Goal: Task Accomplishment & Management: Manage account settings

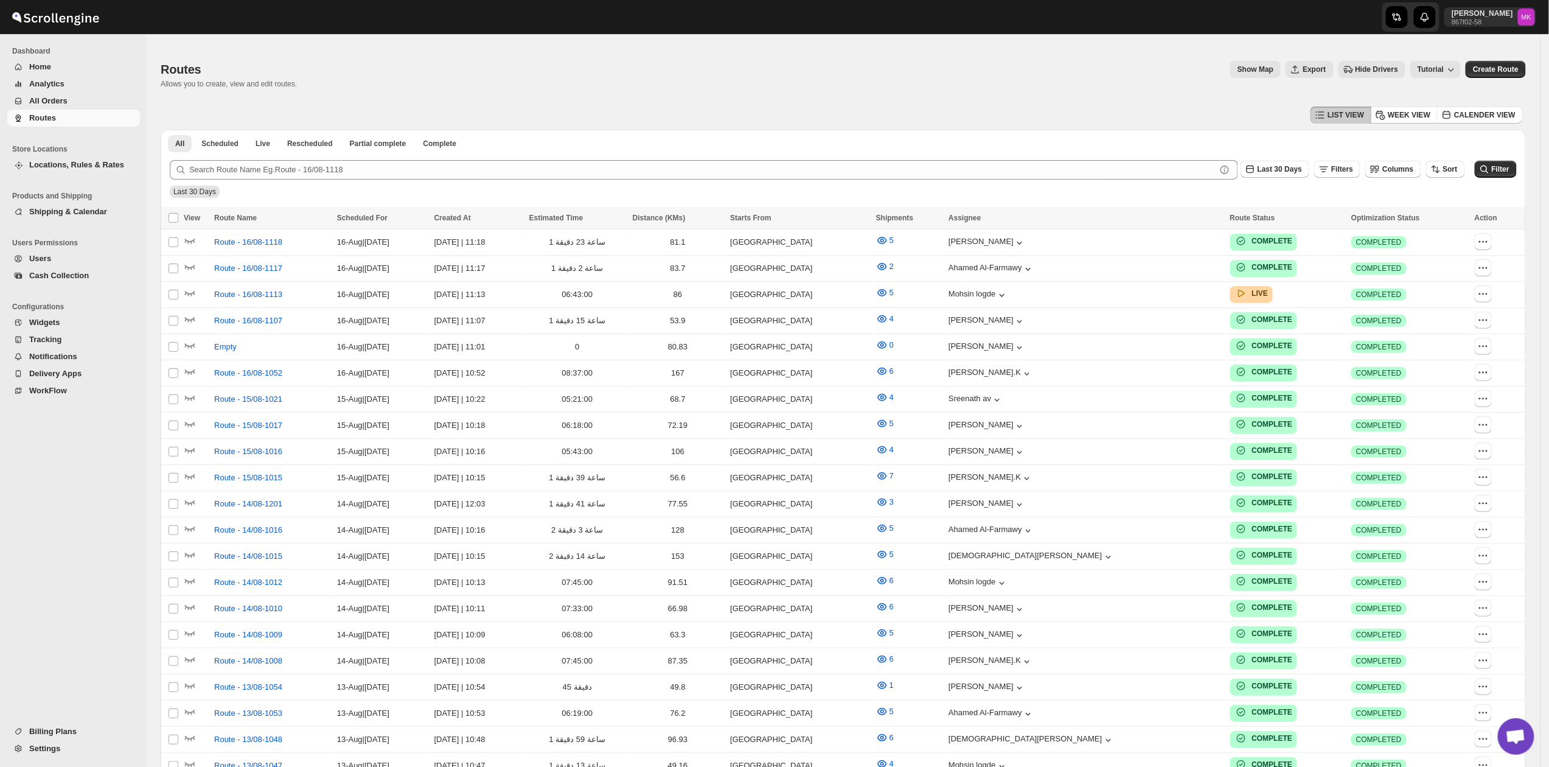
click at [32, 269] on button "Cash Collection" at bounding box center [73, 275] width 133 height 17
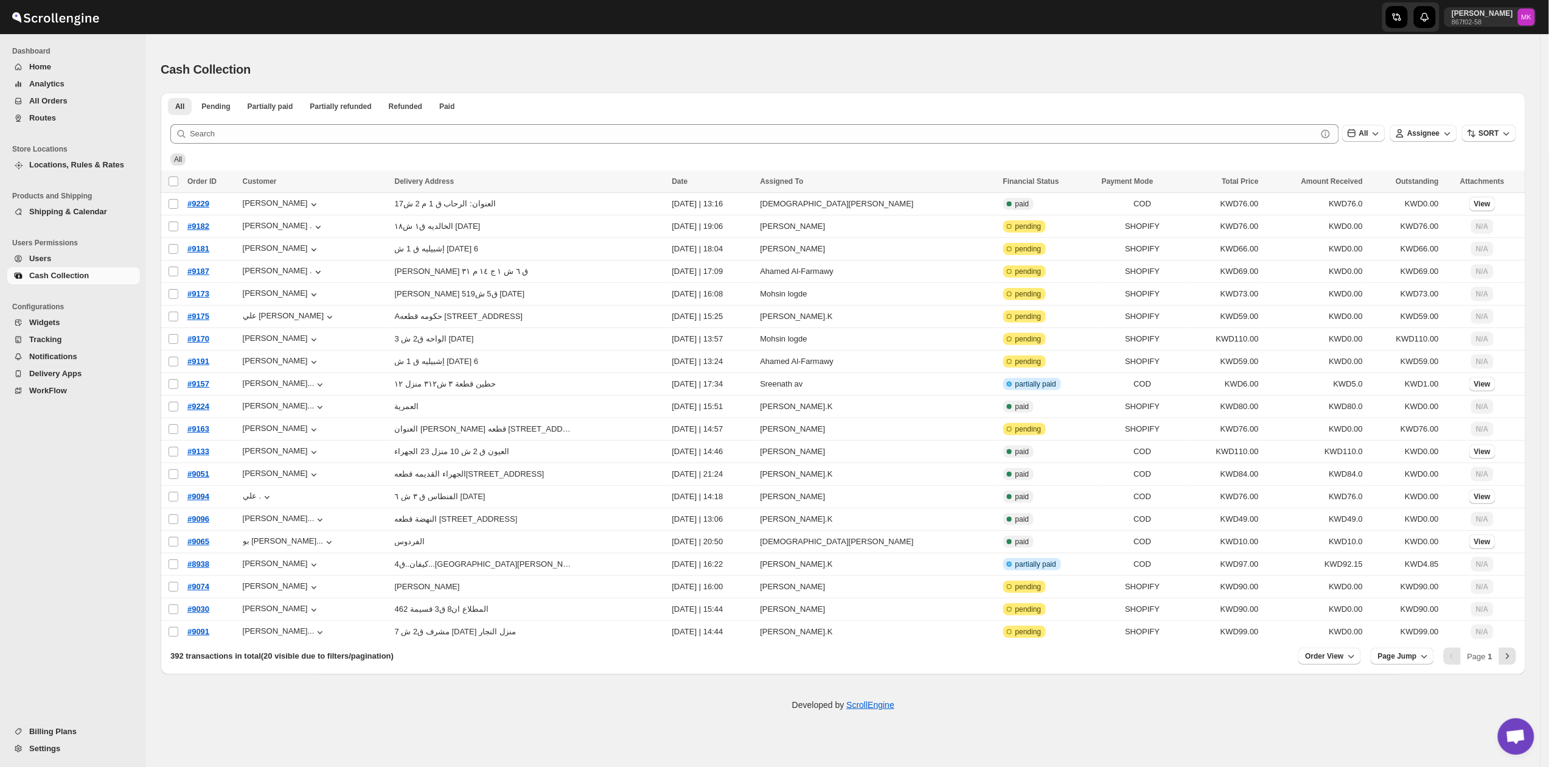
click at [32, 116] on span "Routes" at bounding box center [42, 117] width 27 height 9
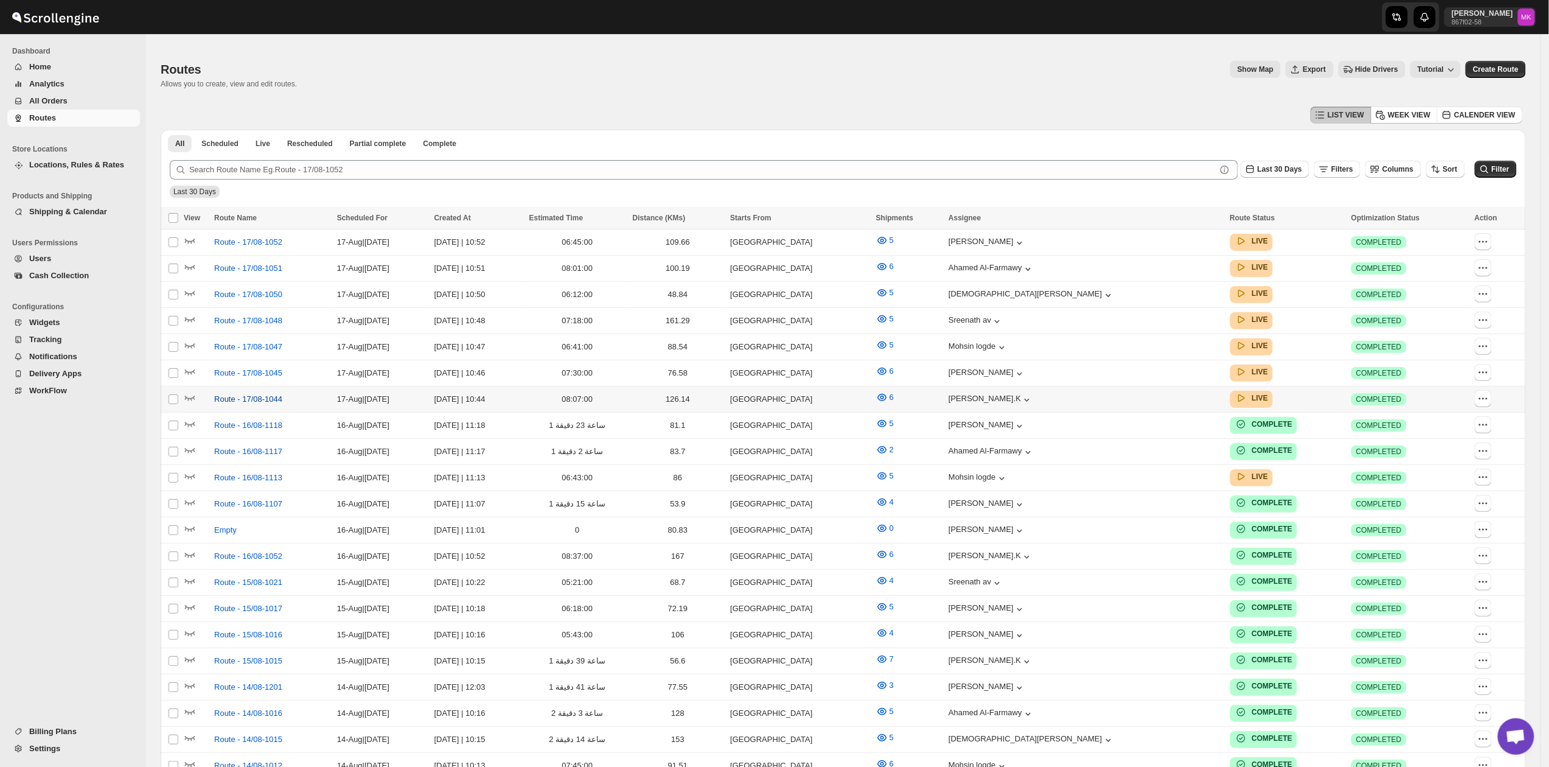
click at [274, 402] on button "Route - 17/08-1044" at bounding box center [248, 398] width 83 height 19
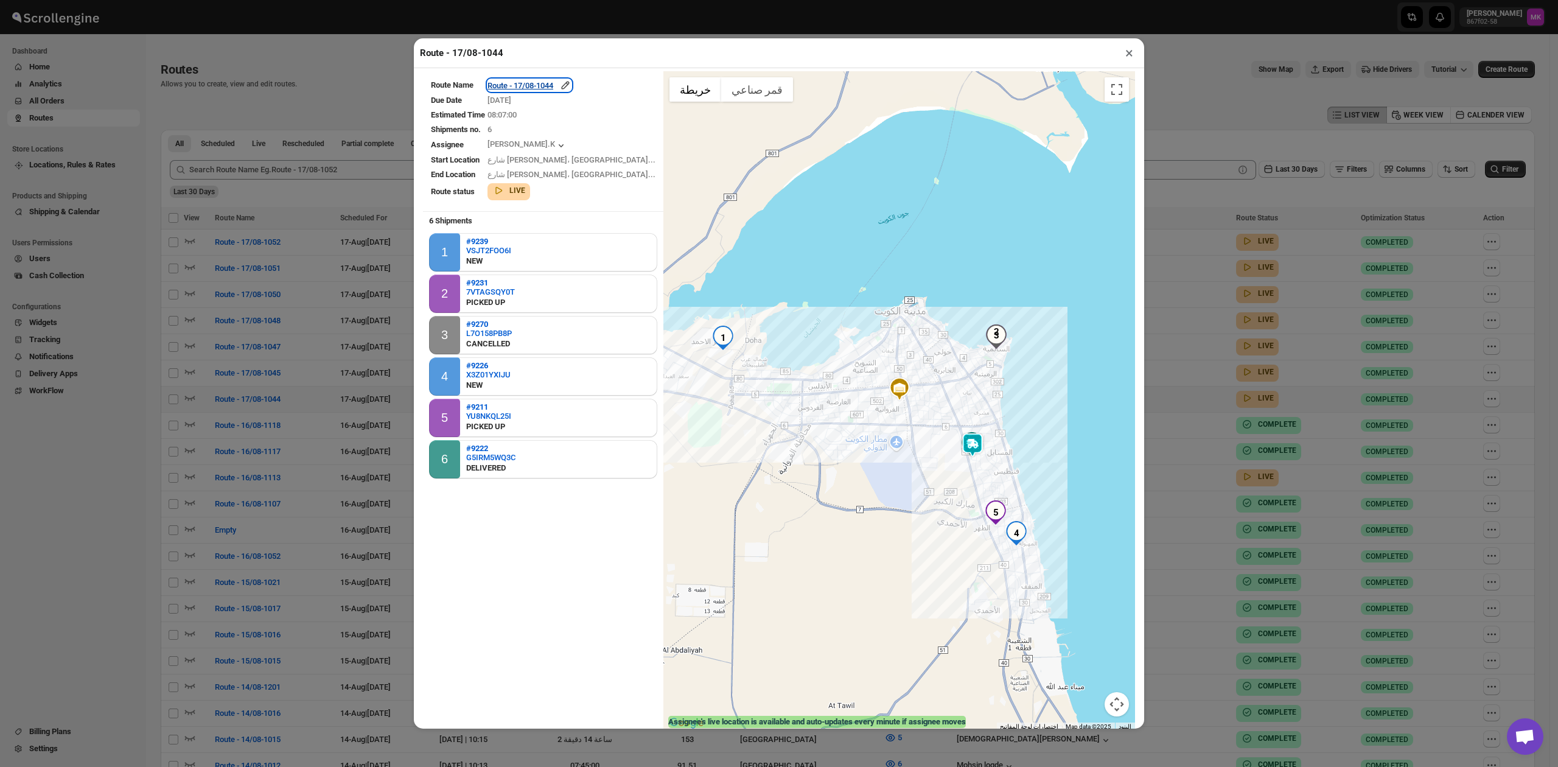
click at [558, 84] on div "Route - 17/08-1044" at bounding box center [529, 85] width 84 height 12
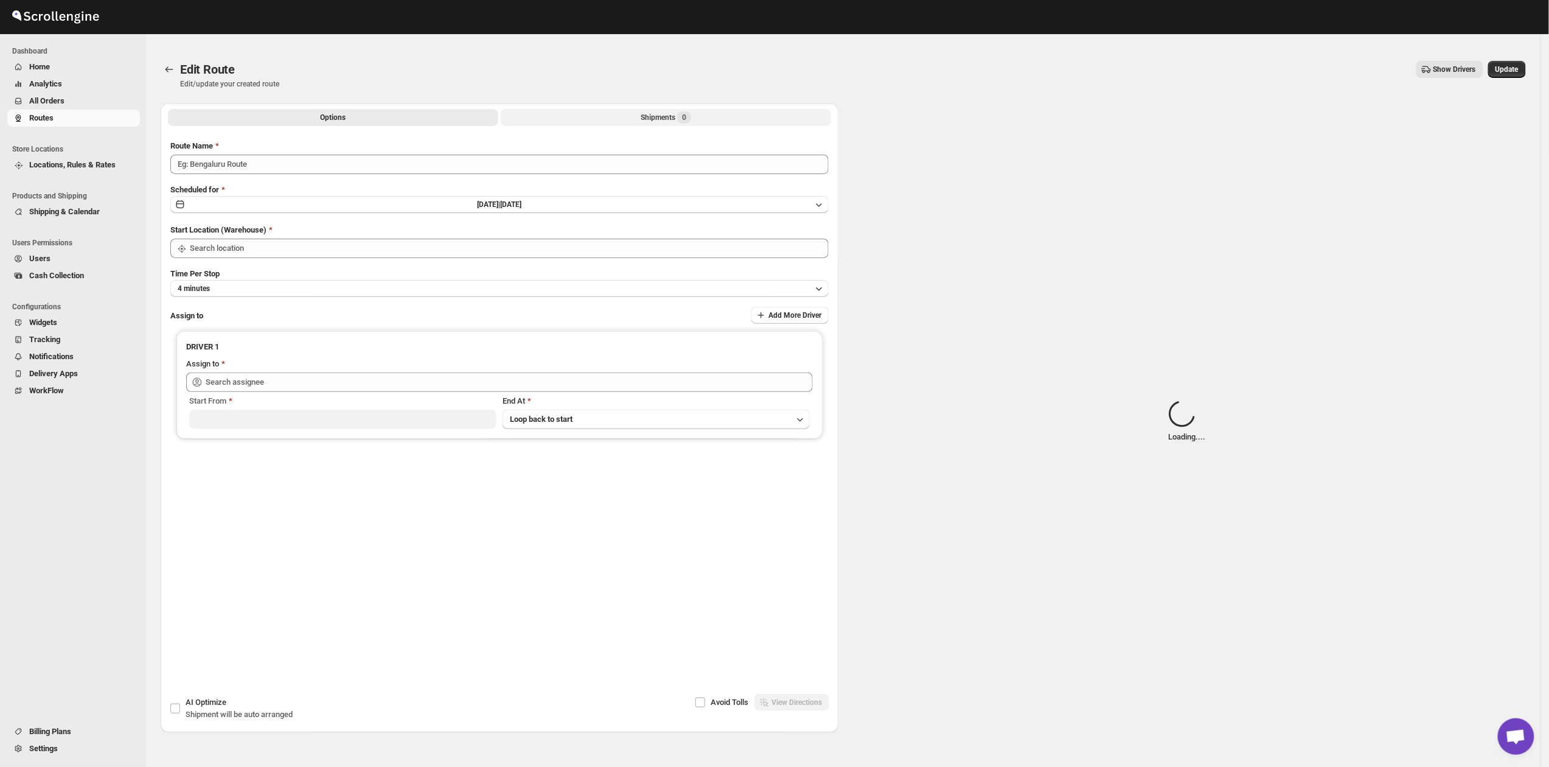
type input "Route - 17/08-1044"
type input "[GEOGRAPHIC_DATA]"
type input "[PERSON_NAME].K ([EMAIL_ADDRESS][DOMAIN_NAME])"
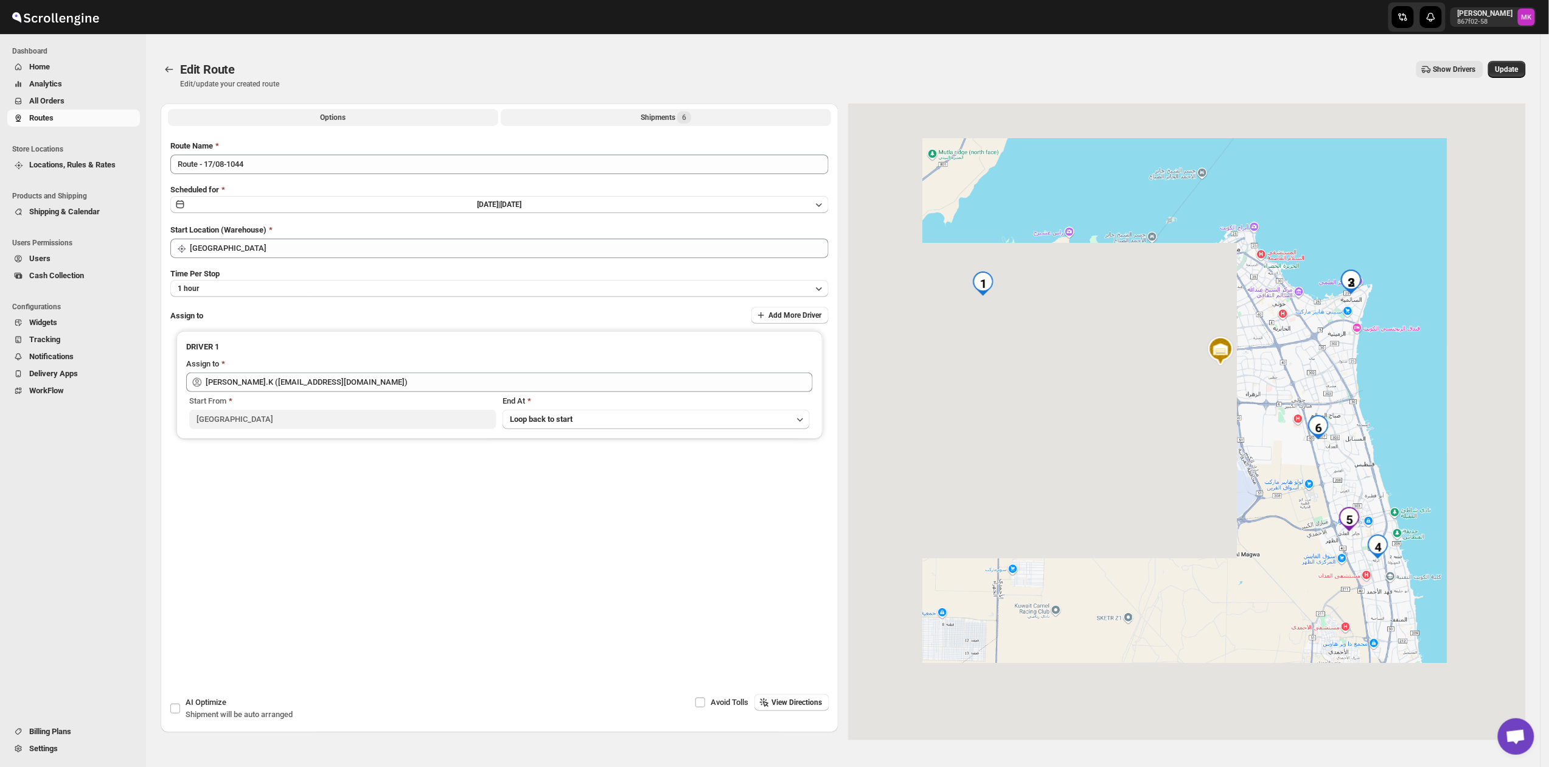
click at [666, 116] on div "Shipments 6" at bounding box center [666, 117] width 51 height 12
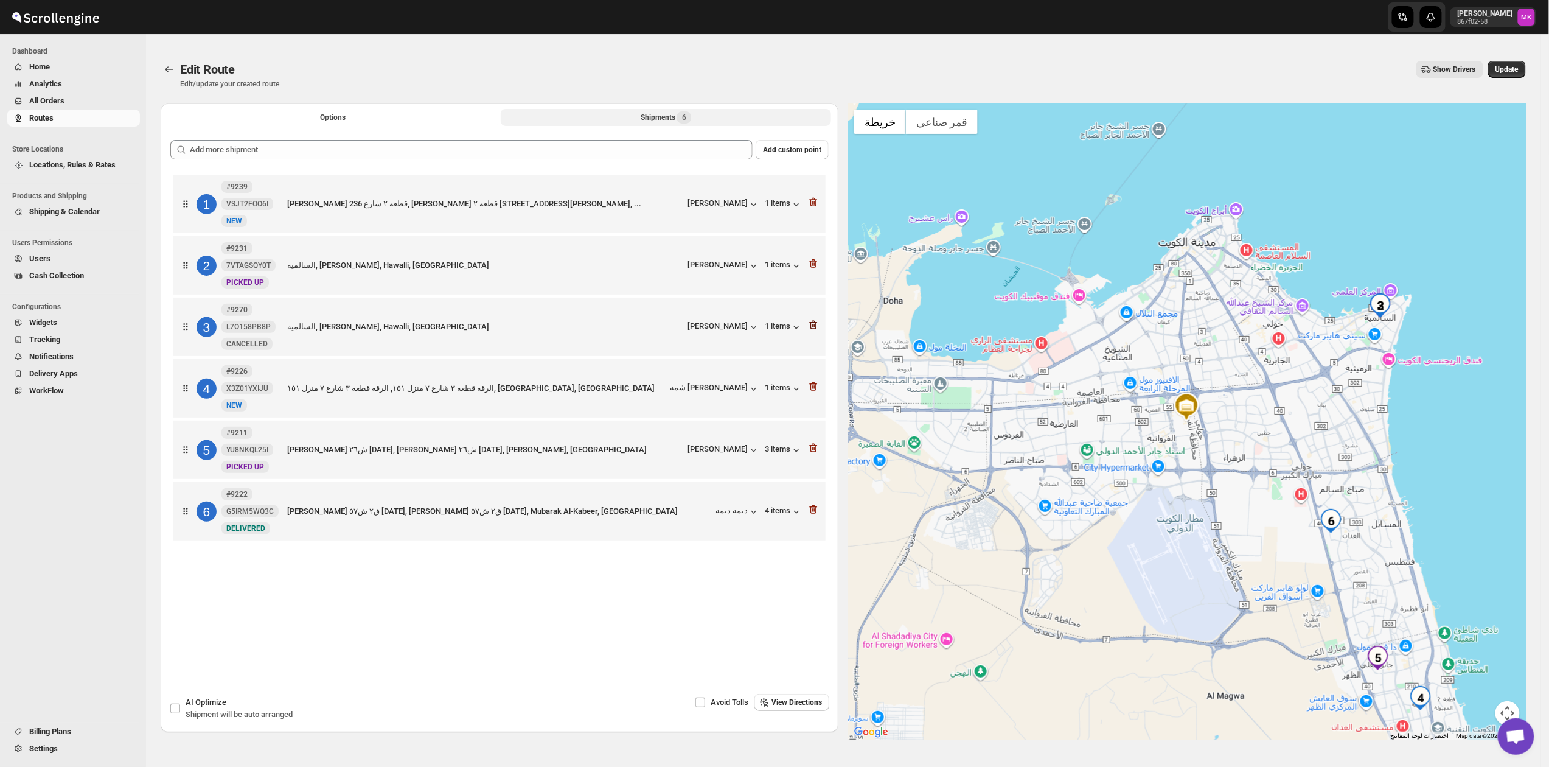
click at [816, 324] on icon "button" at bounding box center [814, 325] width 12 height 12
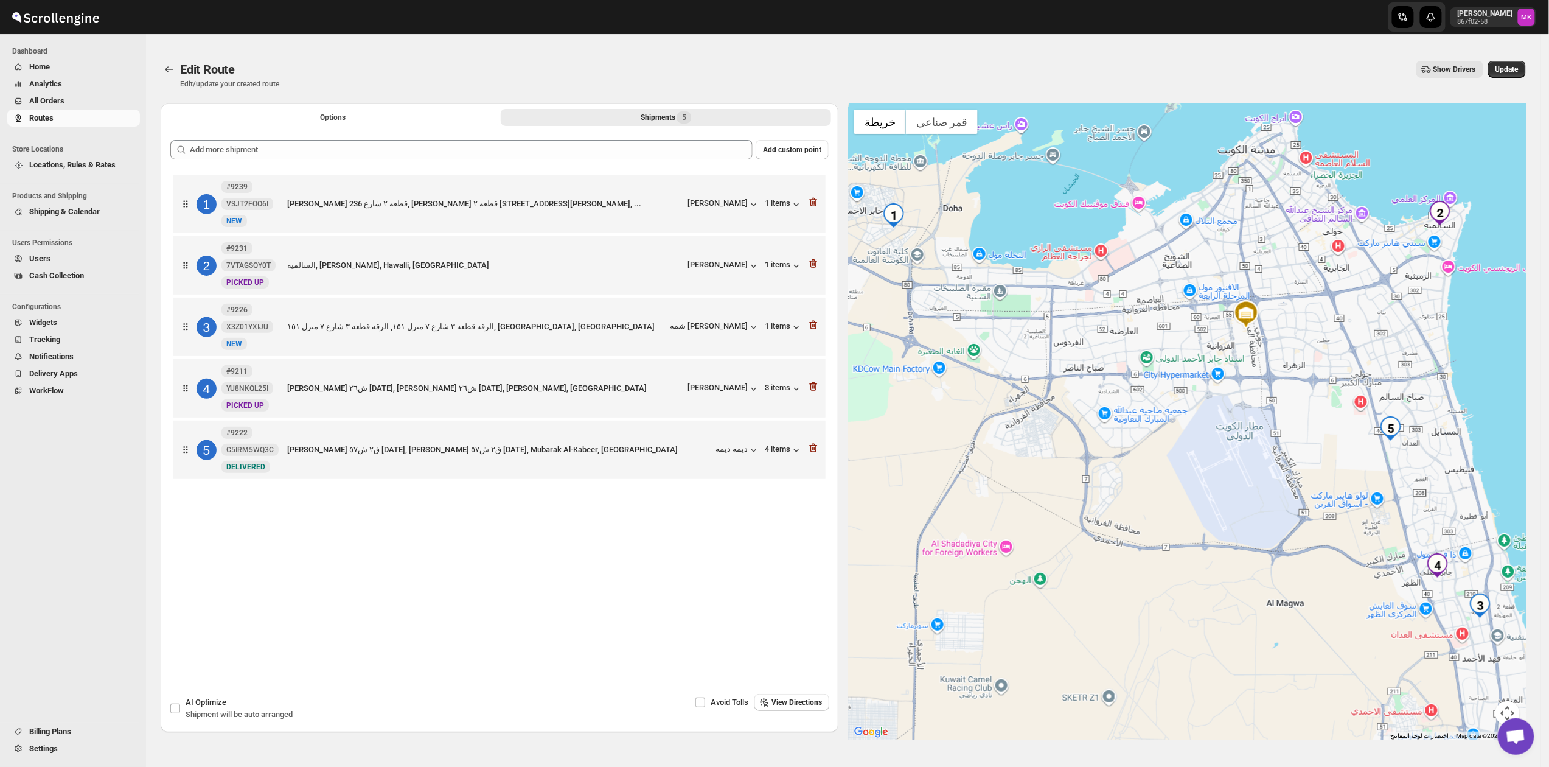
click at [1519, 79] on div "Edit Route Edit/update your created route Show Drivers More actions Show Driver…" at bounding box center [844, 75] width 1366 height 28
click at [1519, 73] on span "Update" at bounding box center [1507, 70] width 23 height 10
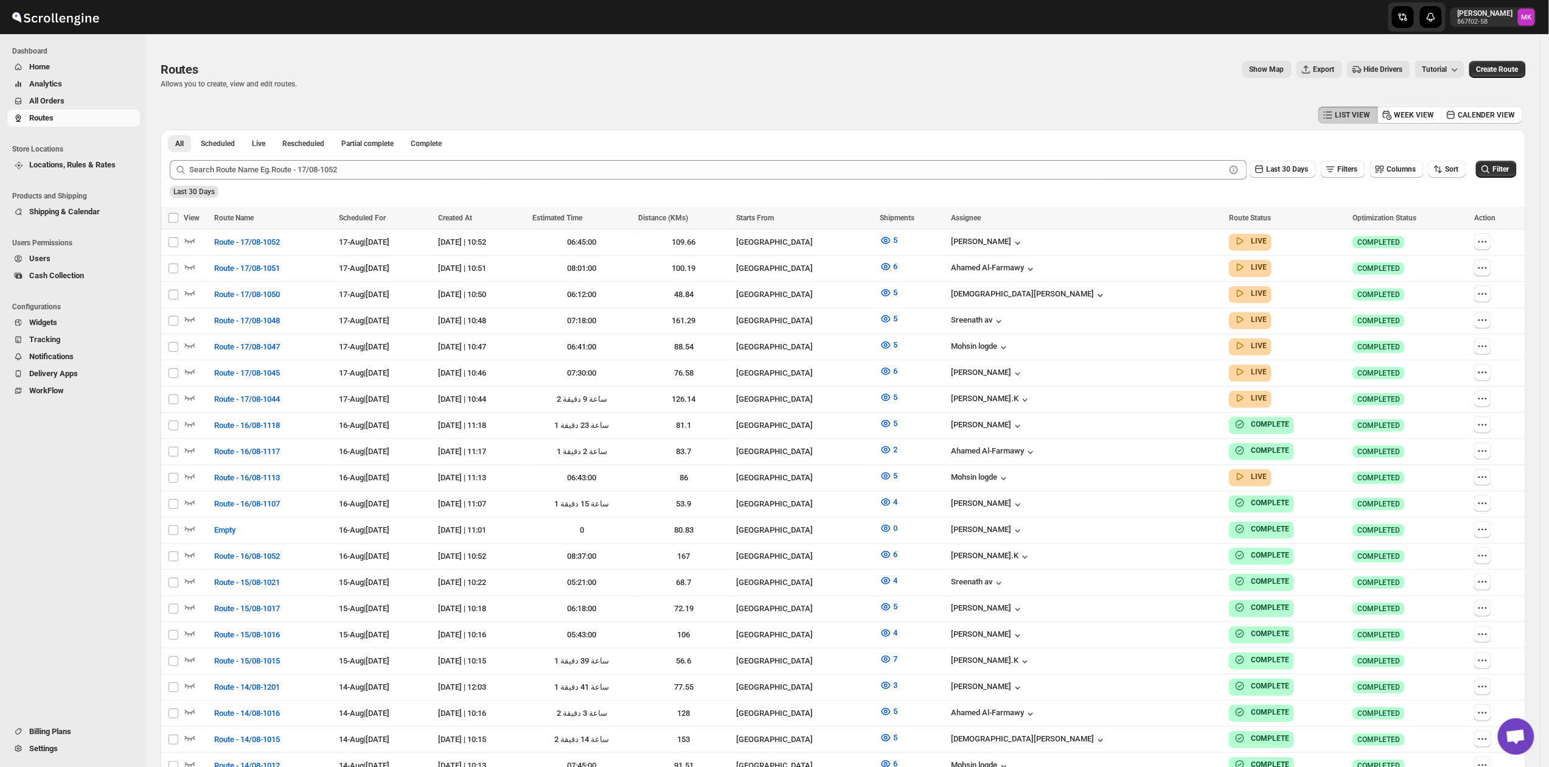
click at [40, 114] on span "Routes" at bounding box center [41, 117] width 24 height 9
click at [253, 472] on span "Route - 16/08-1113" at bounding box center [247, 478] width 66 height 12
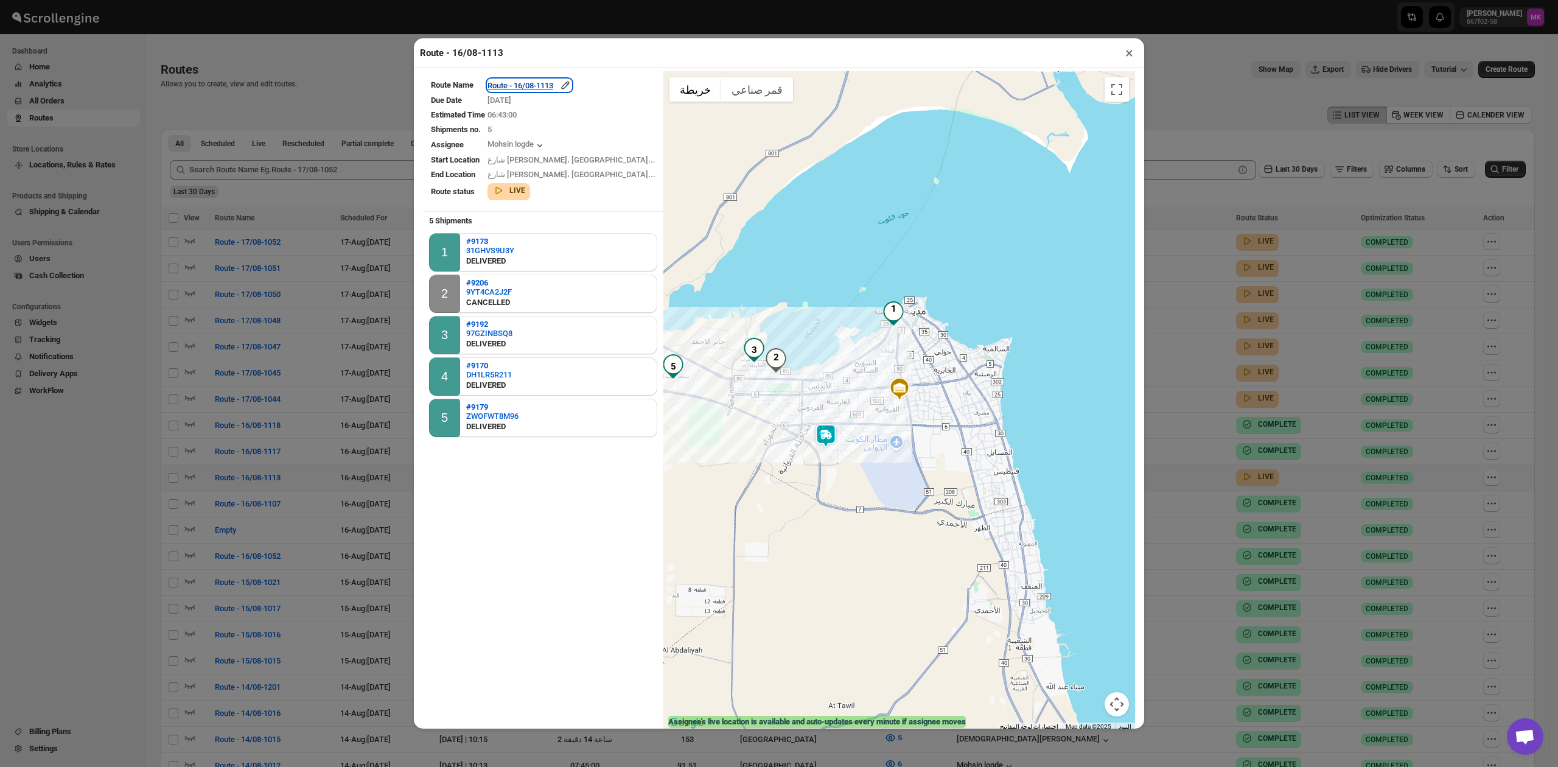
click at [548, 90] on div "Route - 16/08-1113" at bounding box center [529, 85] width 84 height 12
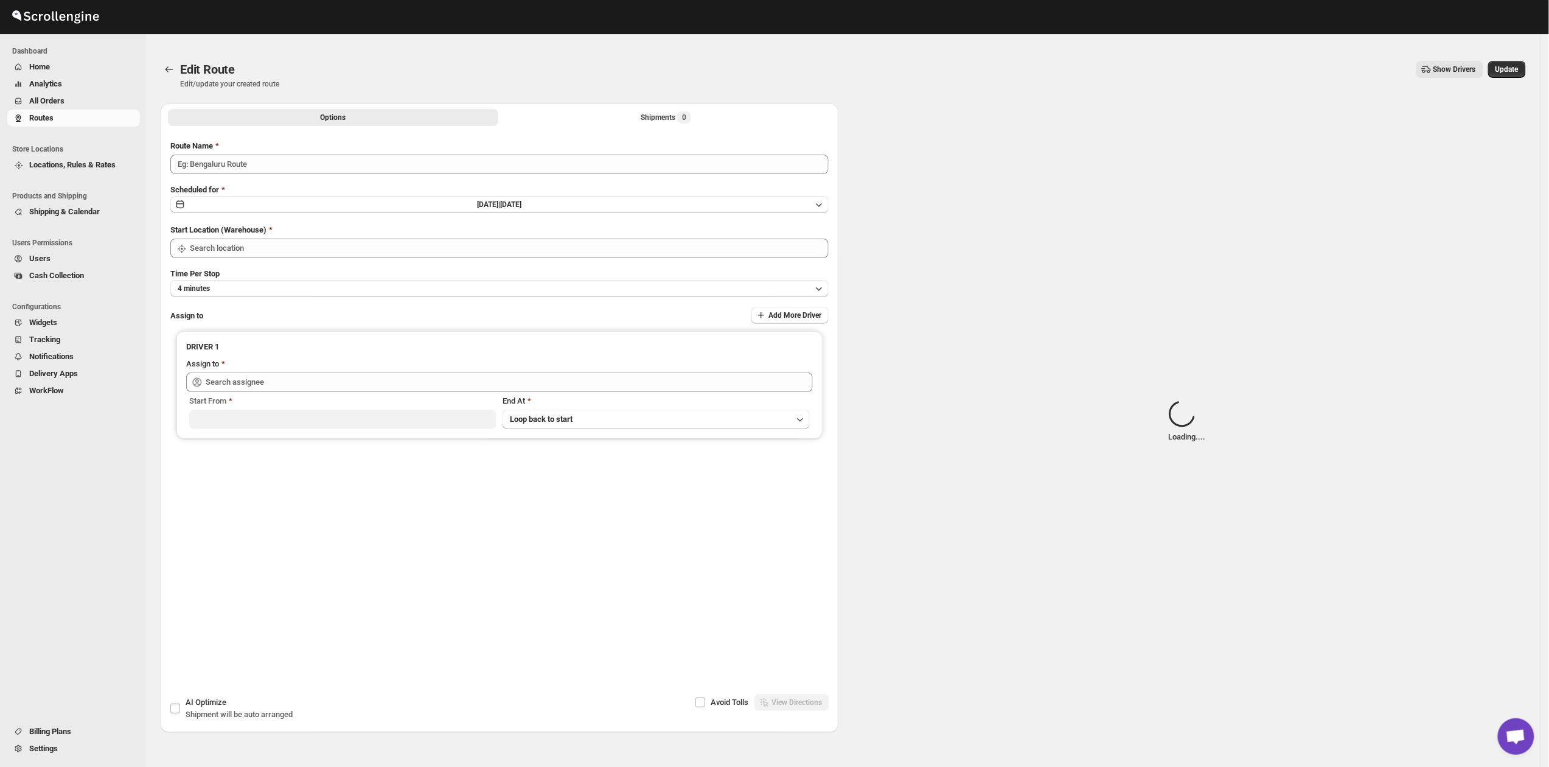
type input "Route - 16/08-1113"
type input "[GEOGRAPHIC_DATA]"
type input "Mohsin logde ([EMAIL_ADDRESS][DOMAIN_NAME])"
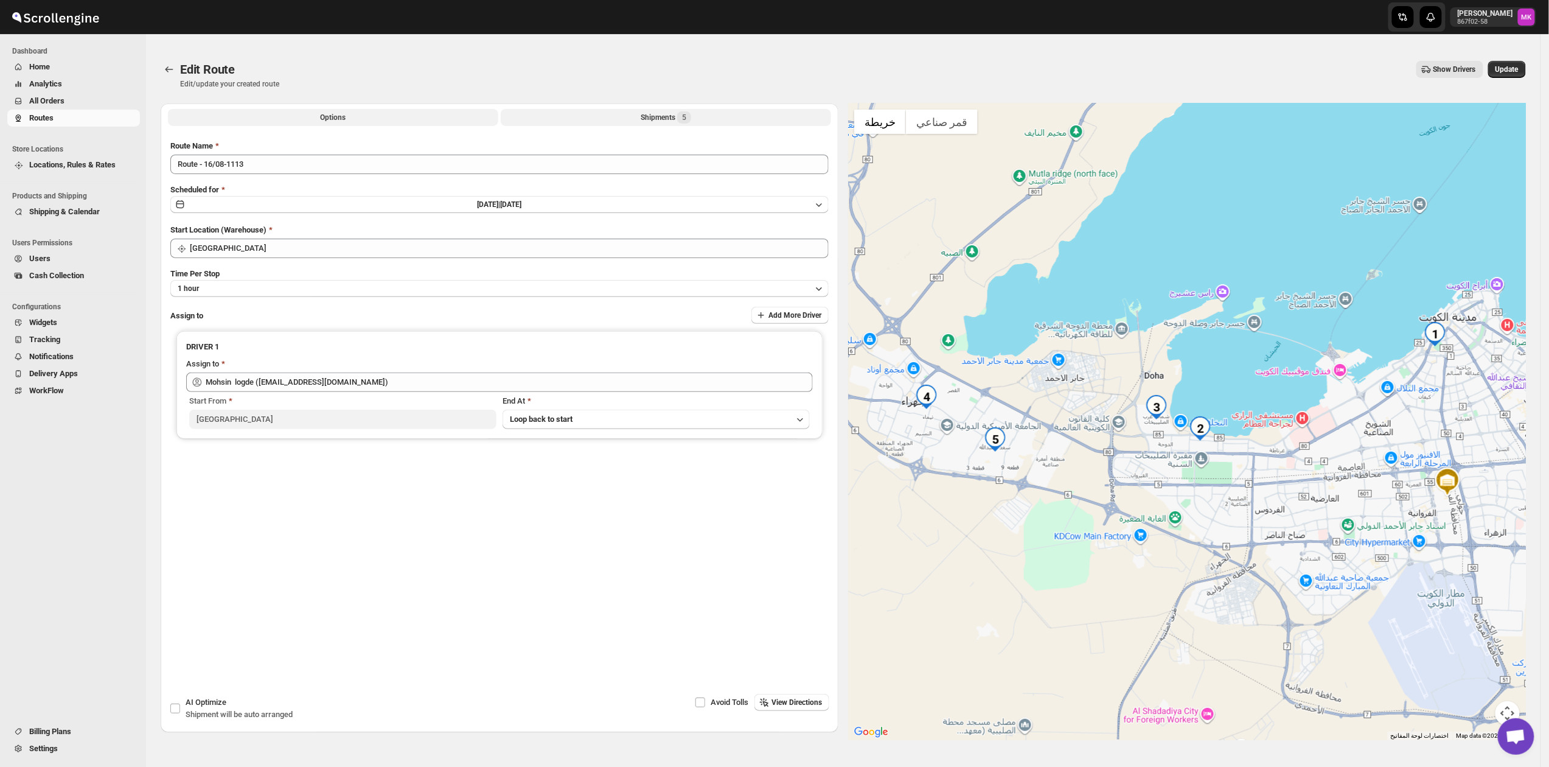
click at [637, 125] on button "Shipments 5" at bounding box center [666, 117] width 330 height 17
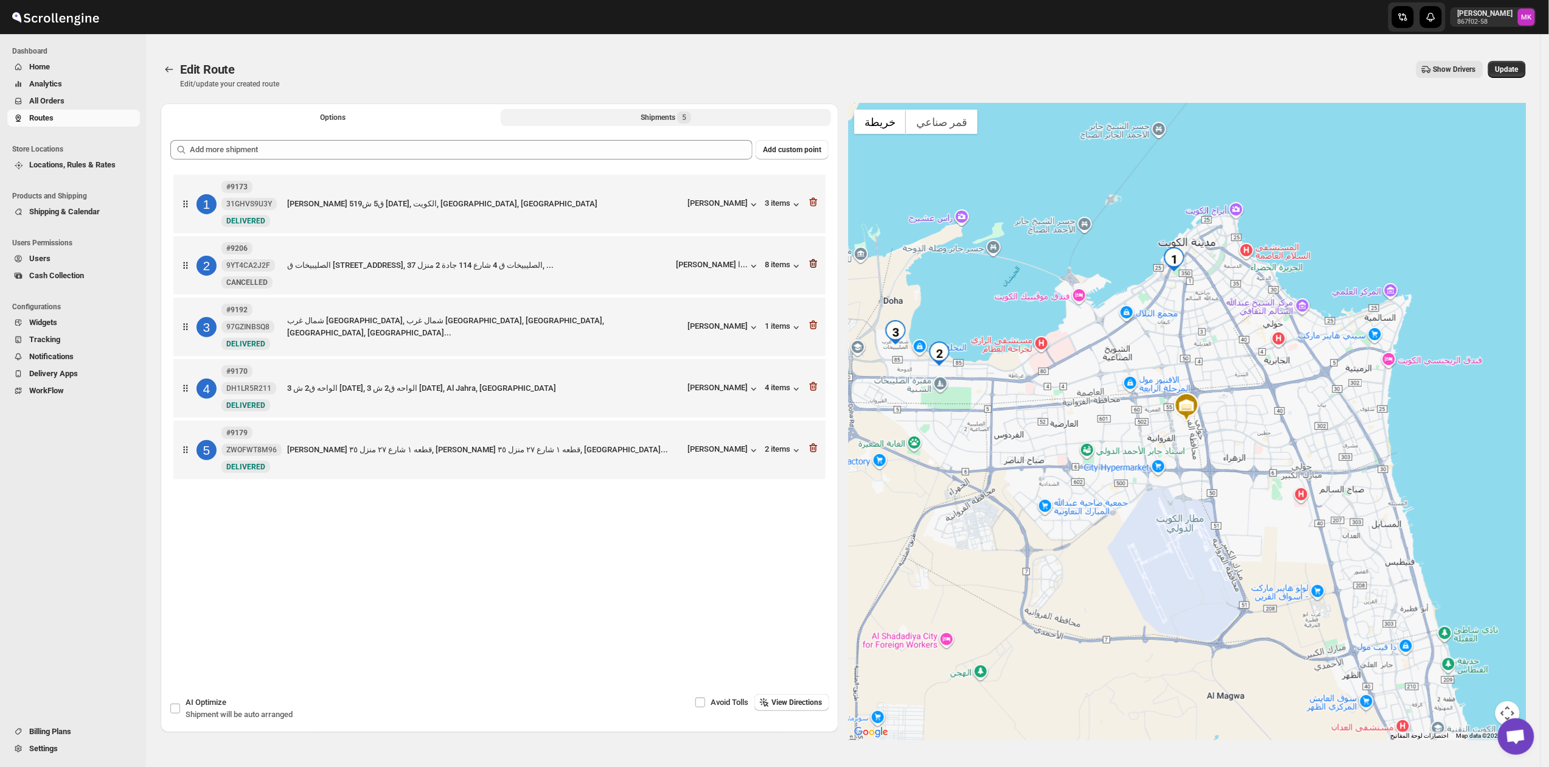
click at [814, 262] on icon "button" at bounding box center [814, 263] width 12 height 12
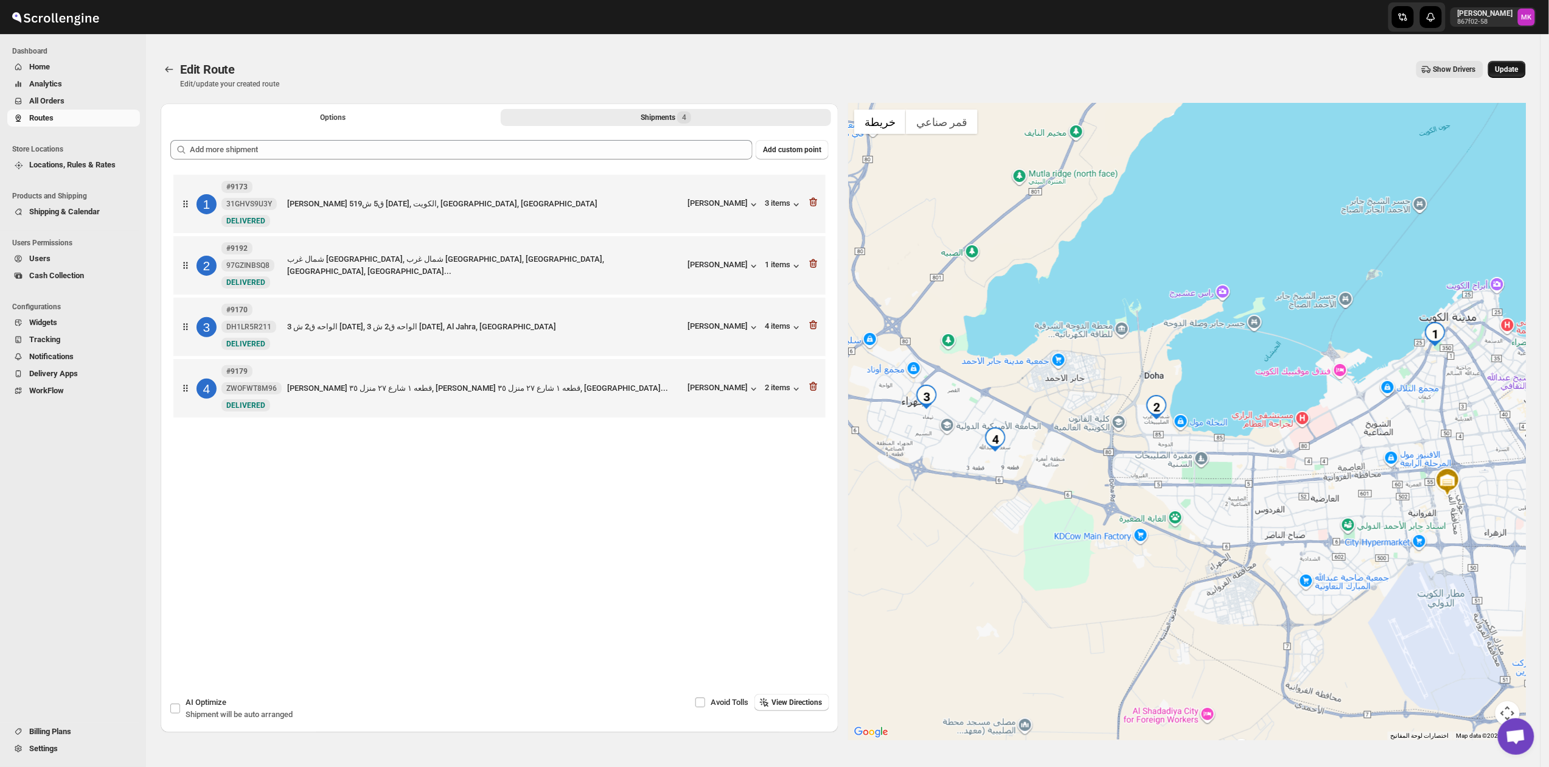
click at [1507, 76] on button "Update" at bounding box center [1508, 69] width 38 height 17
